Goal: Check status: Check status

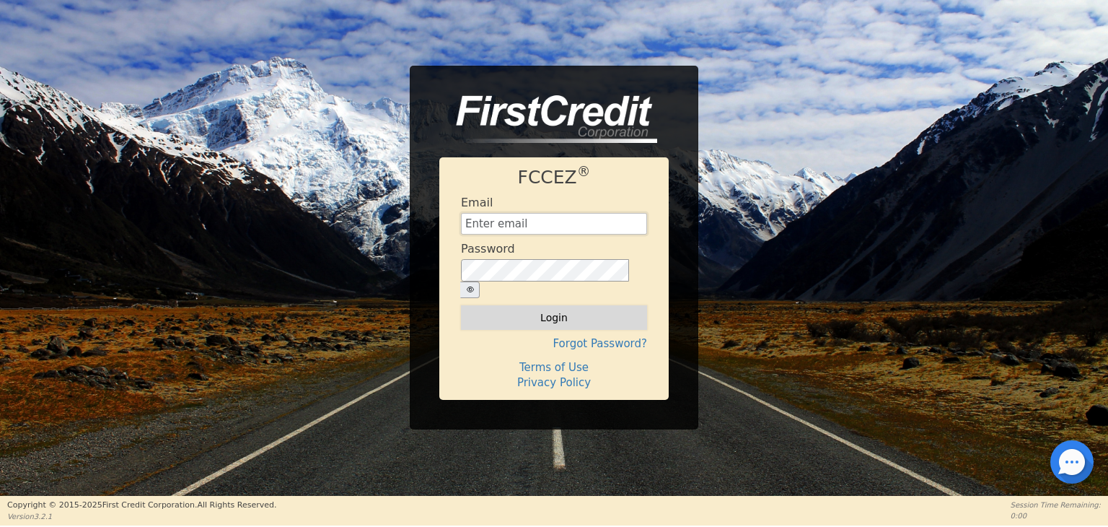
type input "[EMAIL_ADDRESS][DOMAIN_NAME]"
click at [565, 307] on button "Login" at bounding box center [554, 317] width 186 height 25
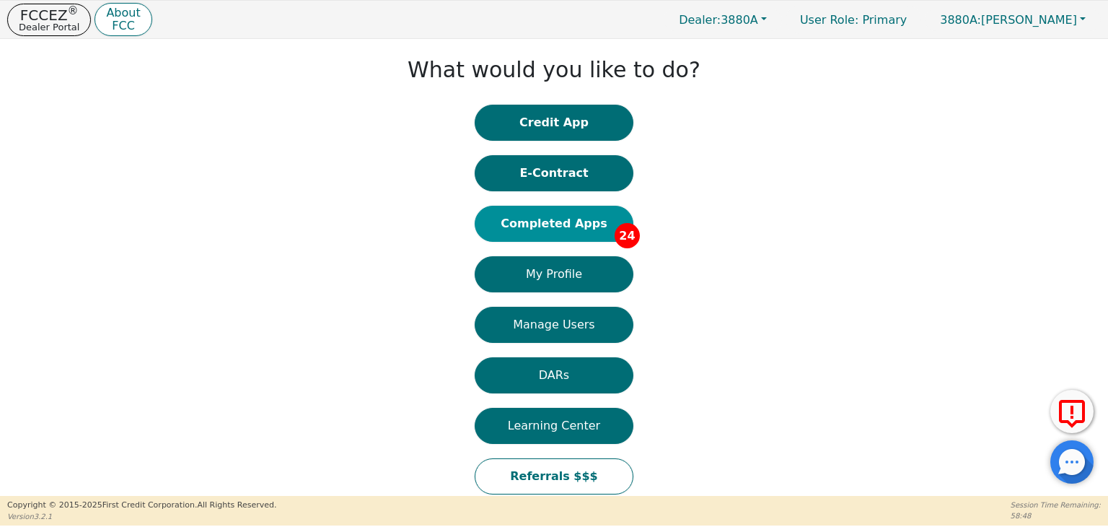
click at [554, 224] on button "Completed Apps 24" at bounding box center [554, 224] width 159 height 36
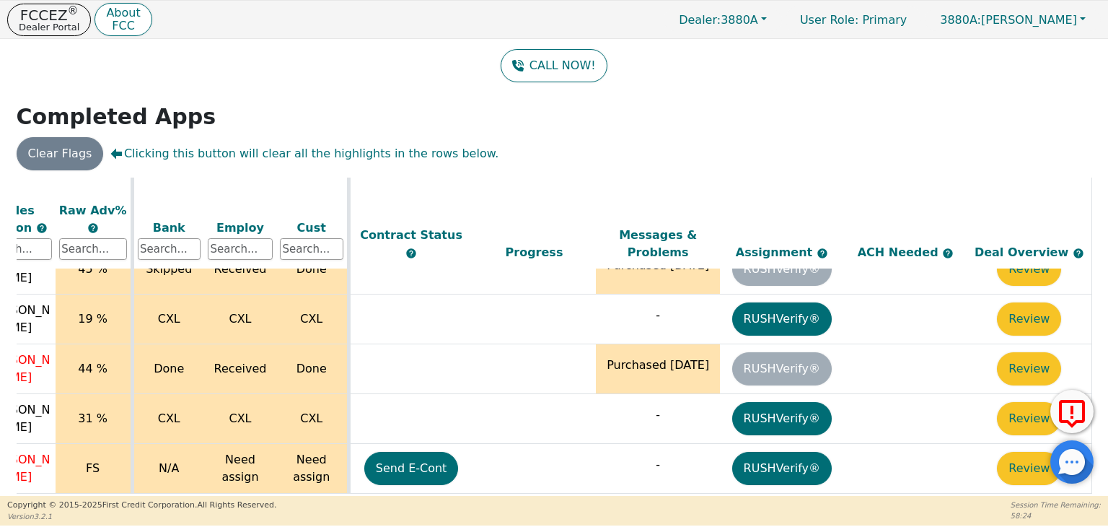
scroll to position [1077, 505]
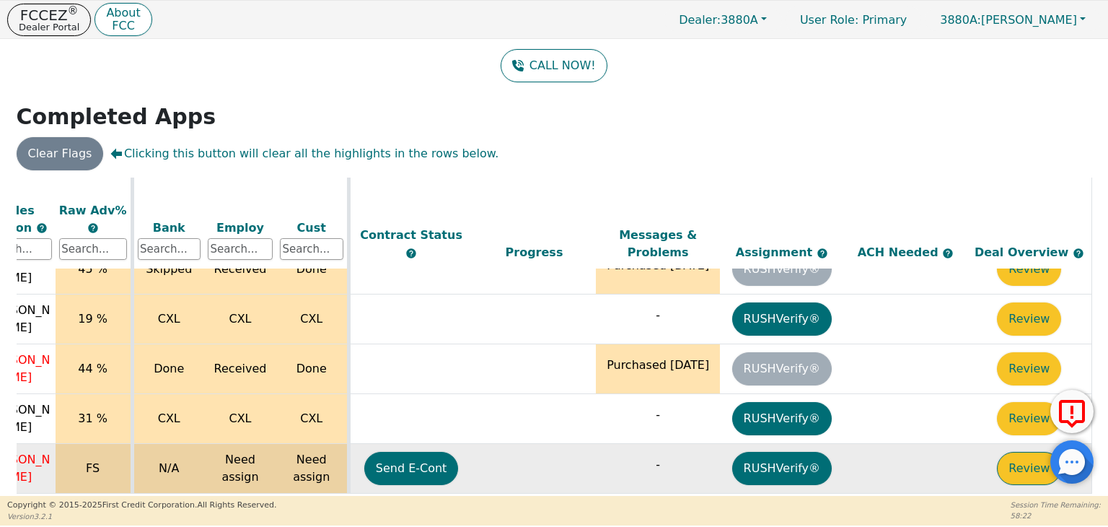
click at [1016, 452] on button "Review" at bounding box center [1029, 468] width 64 height 33
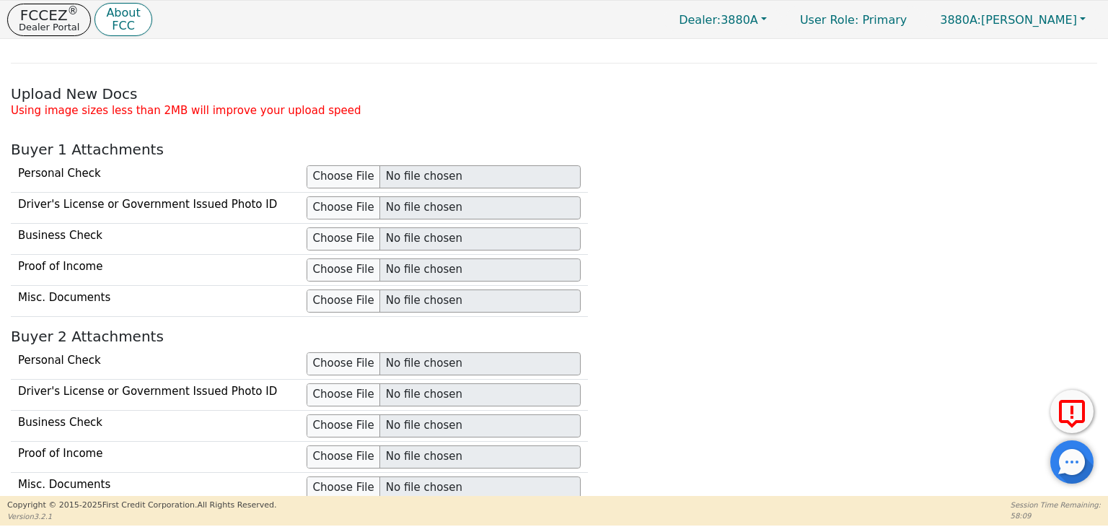
scroll to position [1212, 0]
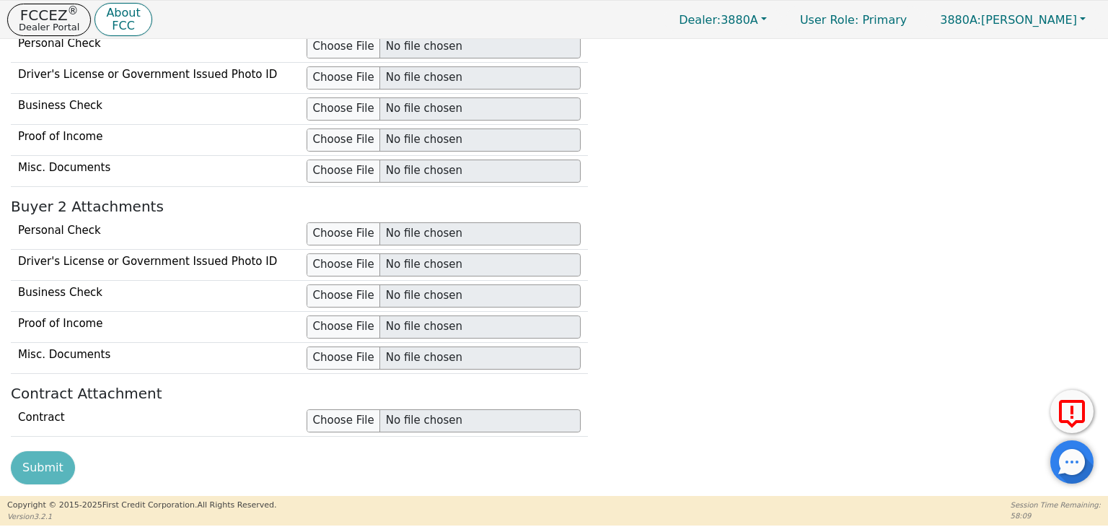
type input "[PHONE_NUMBER]"
type input "[EMAIL_ADDRESS][DOMAIN_NAME]"
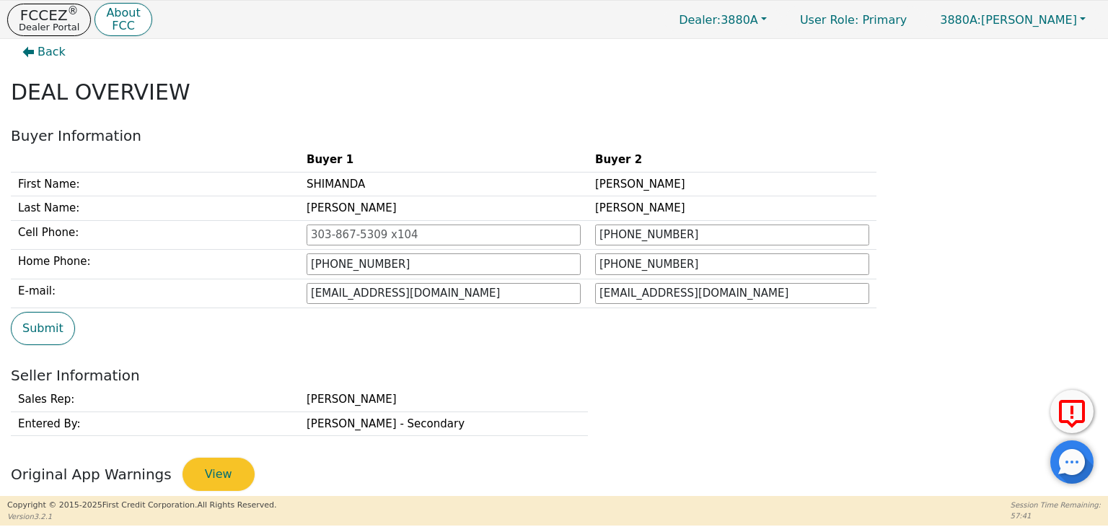
scroll to position [0, 0]
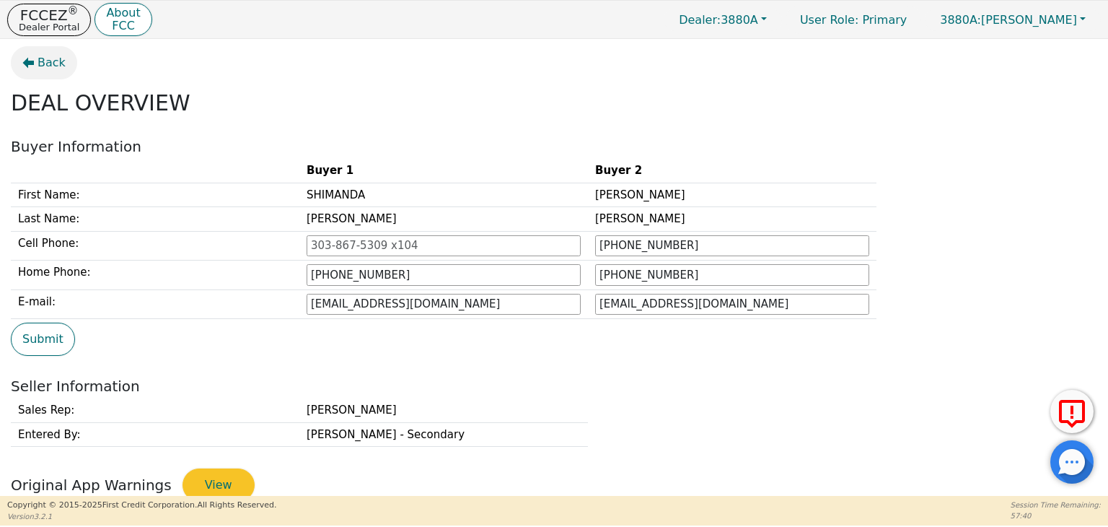
click at [56, 64] on span "Back" at bounding box center [52, 62] width 28 height 17
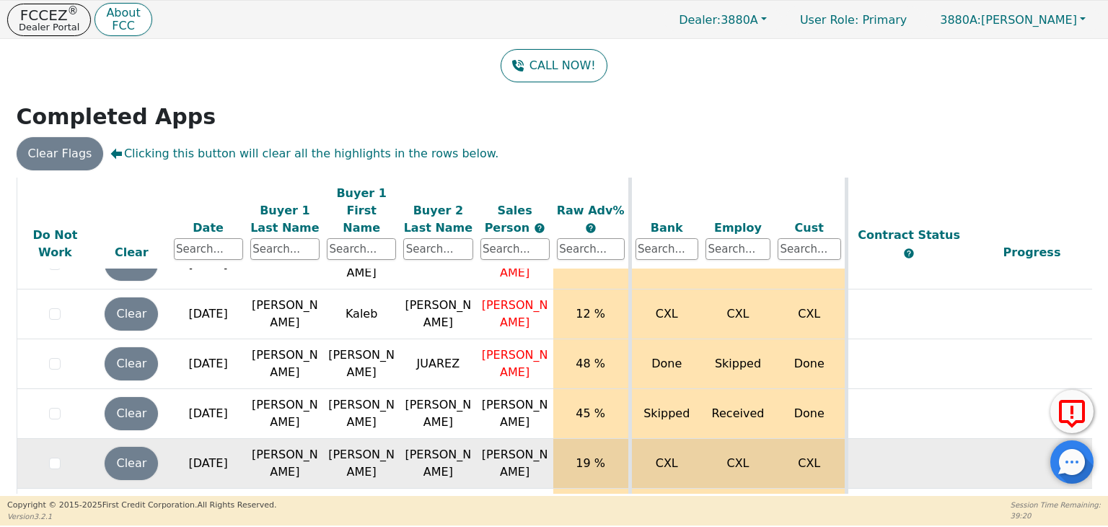
scroll to position [1077, 0]
